Goal: Check status

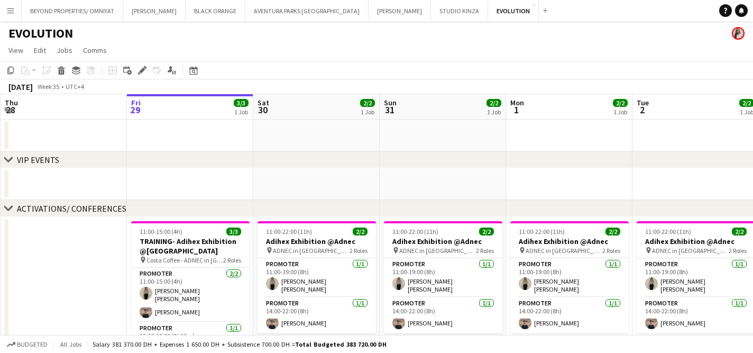
click at [13, 13] on app-icon "Menu" at bounding box center [10, 10] width 8 height 8
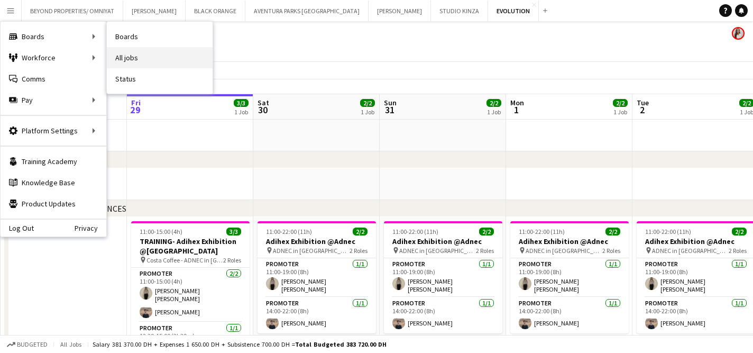
click at [135, 59] on link "All jobs" at bounding box center [160, 57] width 106 height 21
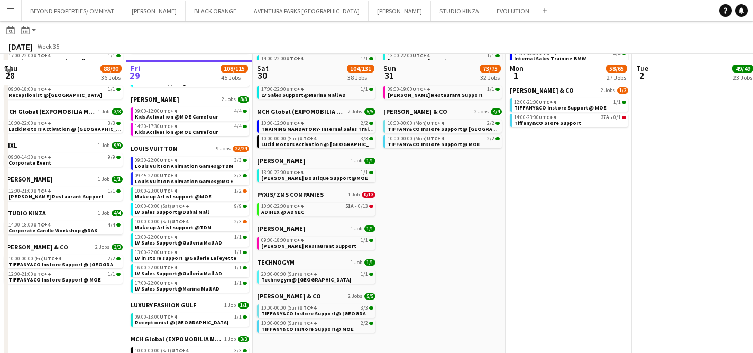
scroll to position [686, 0]
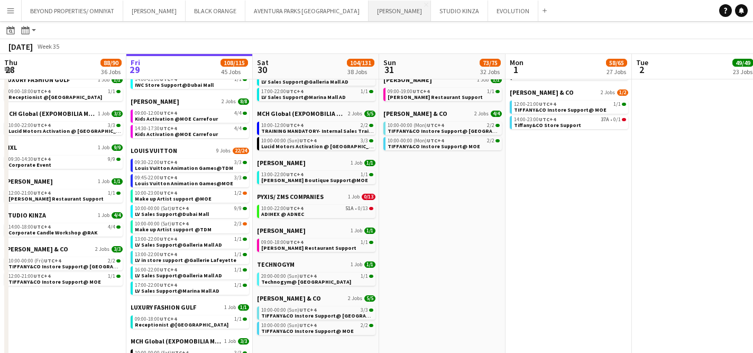
click at [369, 13] on button "[PERSON_NAME] Close" at bounding box center [400, 11] width 62 height 21
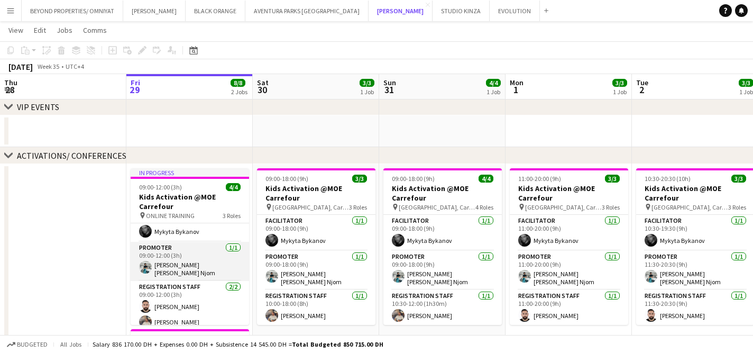
scroll to position [22, 0]
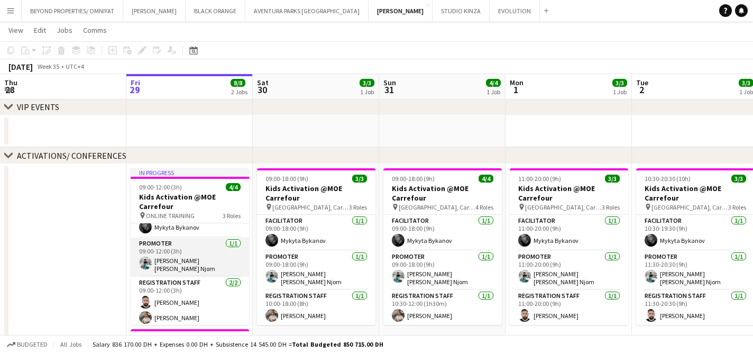
click at [191, 268] on app-card-role "Promoter [DATE] 09:00-12:00 (3h) [PERSON_NAME] [PERSON_NAME] Njom" at bounding box center [190, 256] width 118 height 39
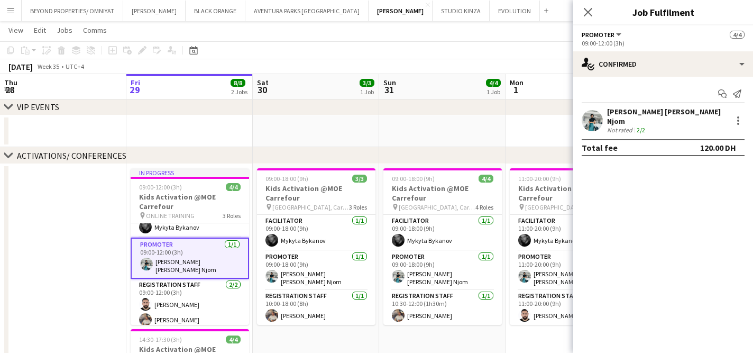
click at [573, 126] on div "[PERSON_NAME] [PERSON_NAME] Njom Not rated 2/2" at bounding box center [663, 120] width 180 height 27
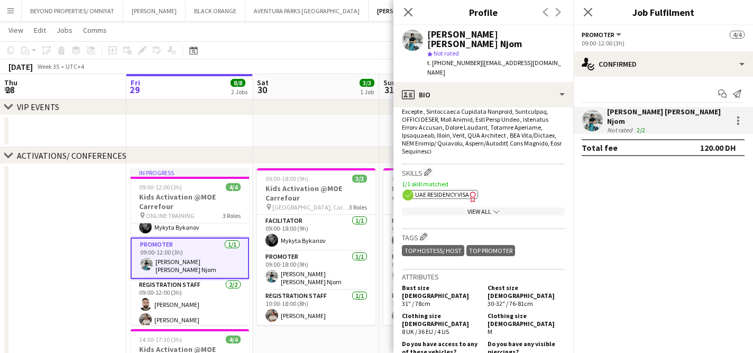
scroll to position [545, 0]
click at [481, 198] on app-show-more-section "View All chevron-down" at bounding box center [483, 208] width 163 height 21
click at [481, 206] on div "View All chevron-down" at bounding box center [483, 210] width 163 height 8
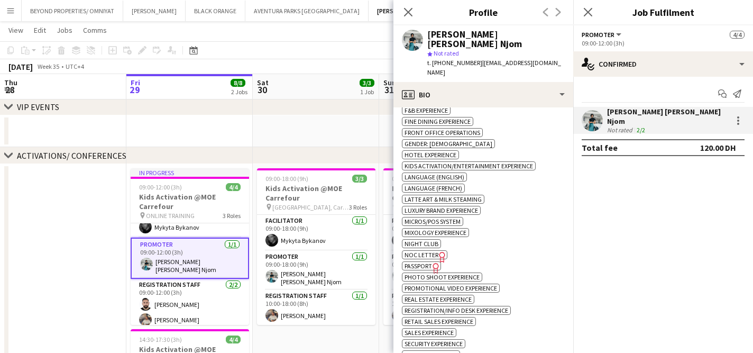
scroll to position [774, 0]
click at [419, 250] on span "NOC Letter" at bounding box center [422, 254] width 34 height 8
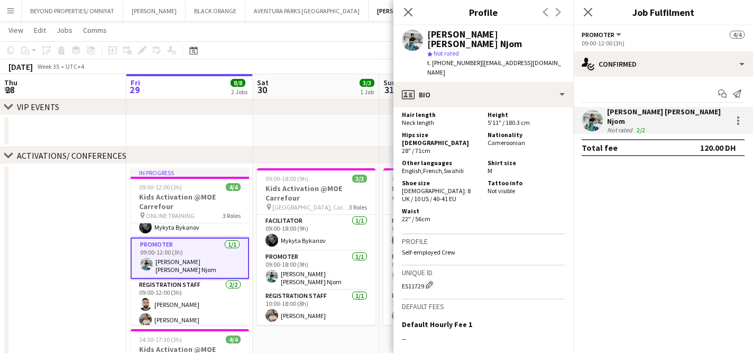
scroll to position [1355, 0]
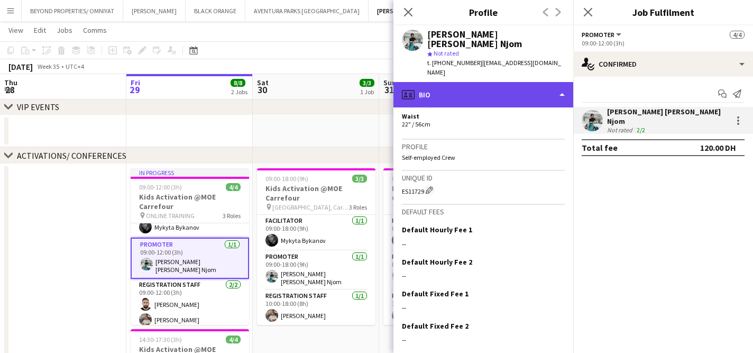
click at [470, 82] on div "profile Bio" at bounding box center [484, 94] width 180 height 25
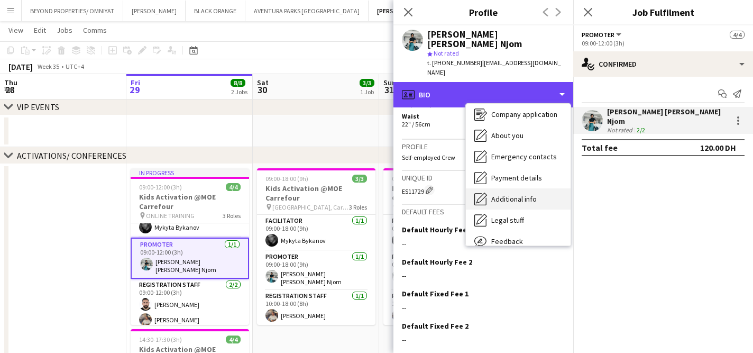
scroll to position [26, 0]
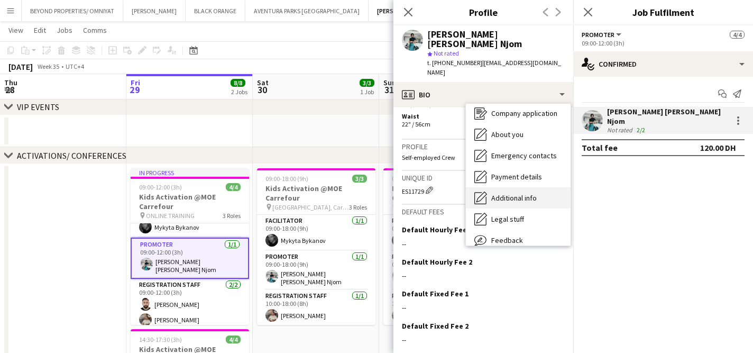
click at [514, 193] on span "Additional info" at bounding box center [513, 198] width 45 height 10
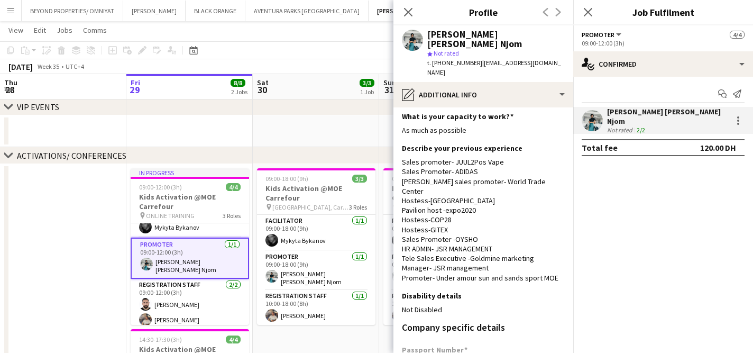
scroll to position [0, 0]
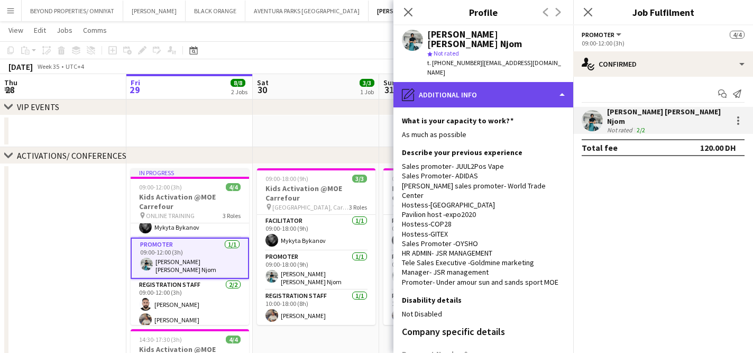
click at [486, 82] on div "pencil4 Additional info" at bounding box center [484, 94] width 180 height 25
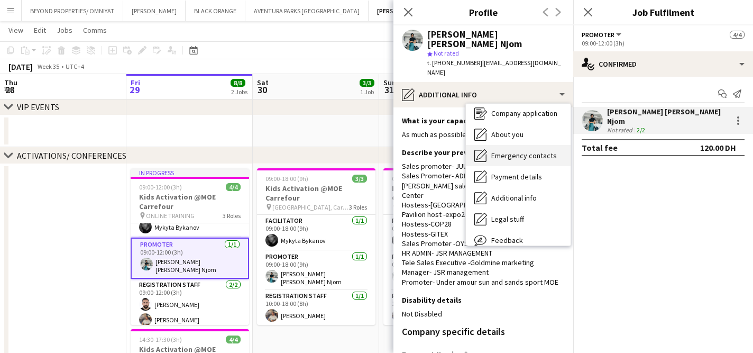
click at [517, 145] on div "Emergency contacts Emergency contacts" at bounding box center [518, 155] width 105 height 21
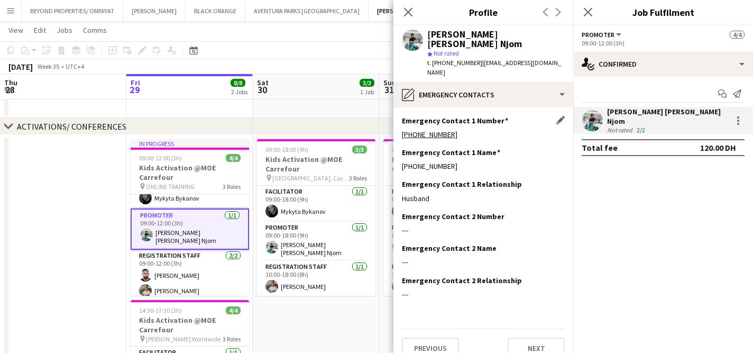
scroll to position [82, 0]
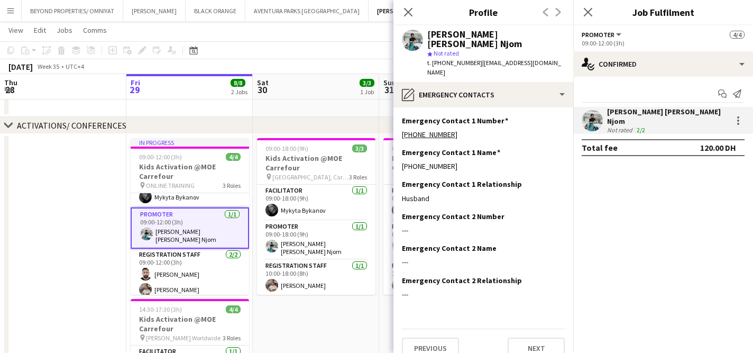
click at [120, 171] on app-date-cell at bounding box center [63, 305] width 126 height 343
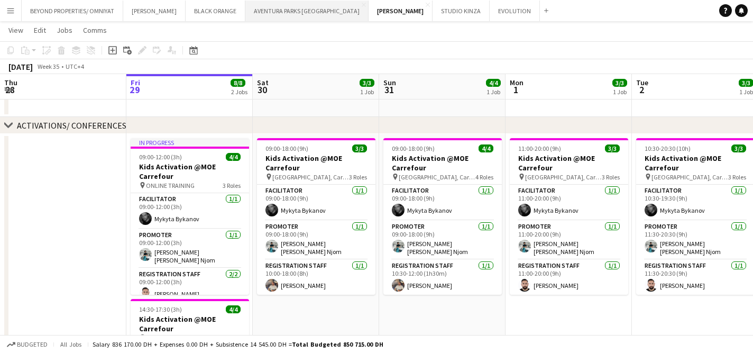
scroll to position [59, 0]
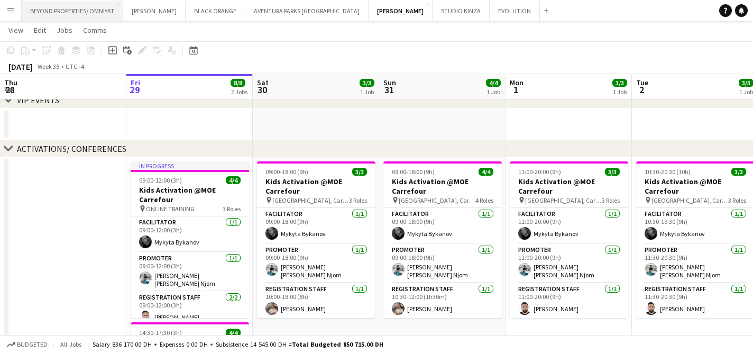
click at [80, 8] on button "BEYOND PROPERTIES/ OMNIYAT Close" at bounding box center [73, 11] width 102 height 21
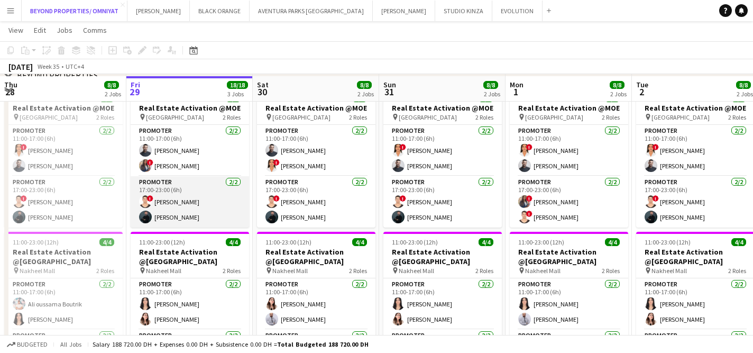
scroll to position [239, 0]
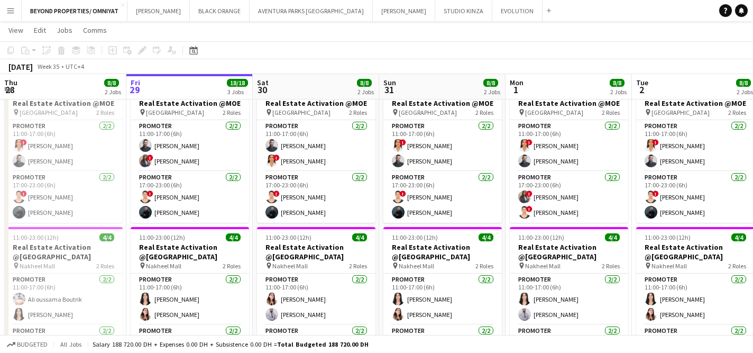
click at [9, 5] on button "Menu" at bounding box center [10, 10] width 21 height 21
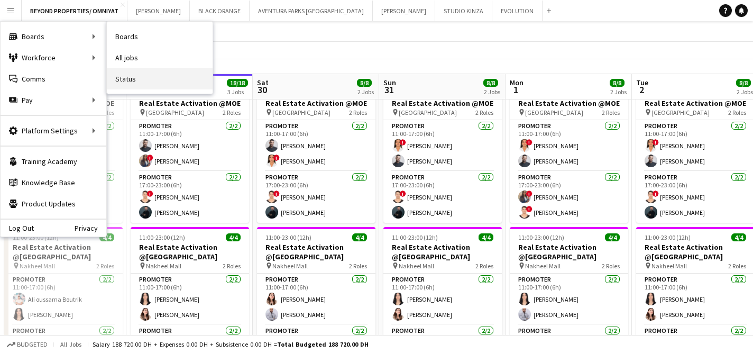
click at [127, 73] on link "Status" at bounding box center [160, 78] width 106 height 21
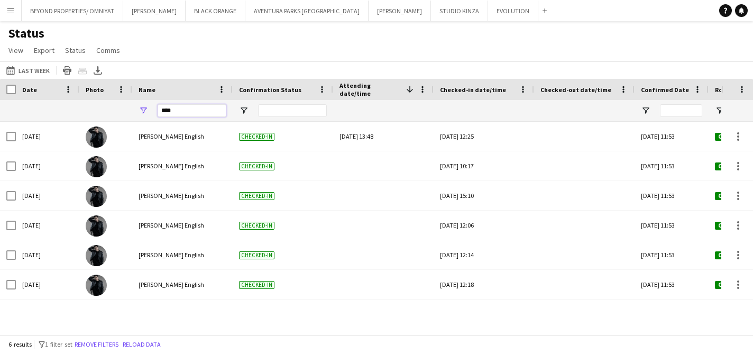
drag, startPoint x: 182, startPoint y: 107, endPoint x: 157, endPoint y: 108, distance: 25.4
click at [157, 107] on div "****" at bounding box center [182, 110] width 100 height 21
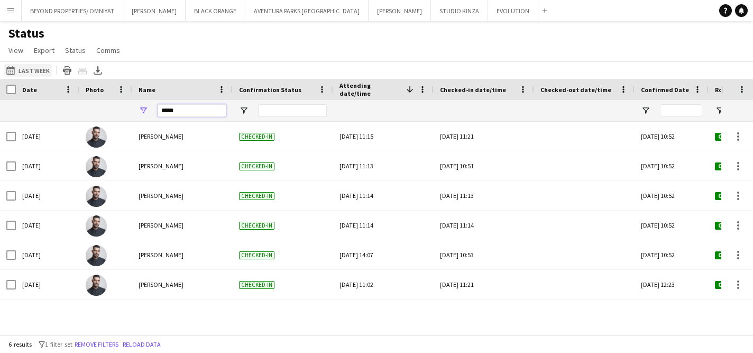
type input "*****"
click at [39, 72] on button "[DATE] to [DATE] Last Week" at bounding box center [28, 70] width 48 height 13
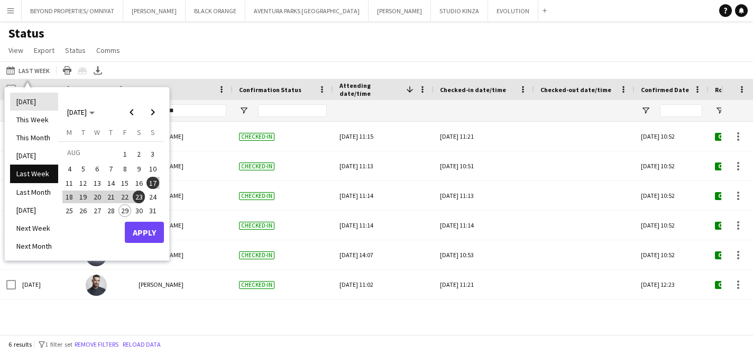
click at [30, 103] on li "[DATE]" at bounding box center [34, 102] width 48 height 18
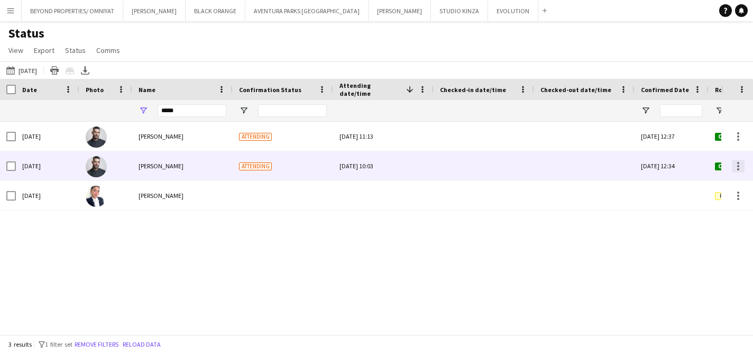
click at [738, 165] on div at bounding box center [738, 166] width 2 height 2
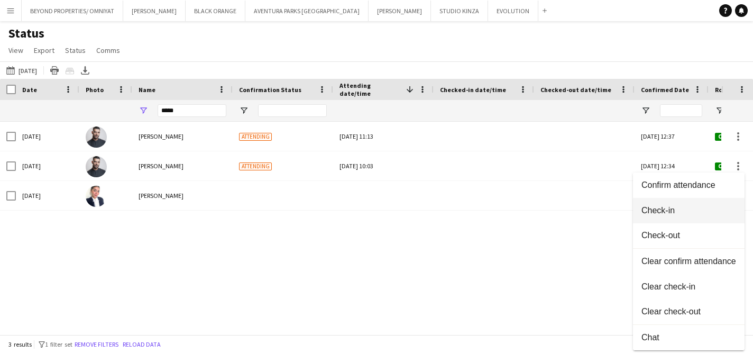
click at [680, 207] on span "Check-in" at bounding box center [689, 211] width 95 height 10
